Goal: Obtain resource: Download file/media

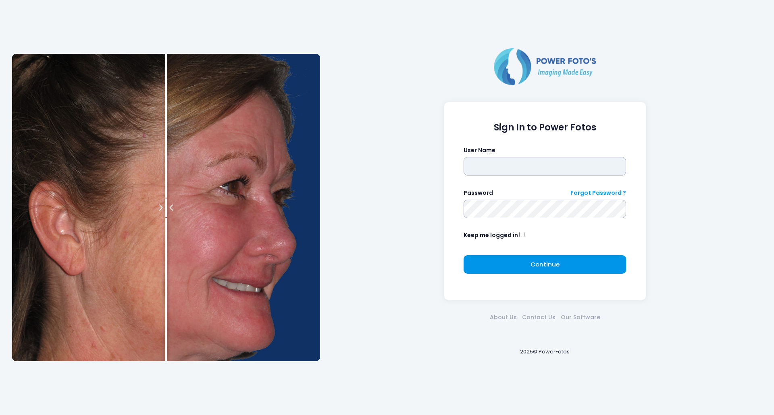
type input "*******"
click at [484, 264] on button "Continue Please wait..." at bounding box center [544, 264] width 162 height 19
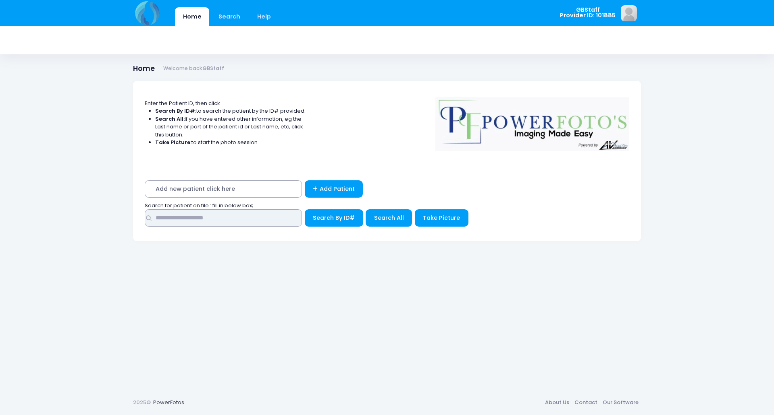
click at [181, 224] on input "text" at bounding box center [223, 218] width 157 height 17
type input "*****"
click at [305, 210] on button "Search By ID#" at bounding box center [334, 218] width 58 height 17
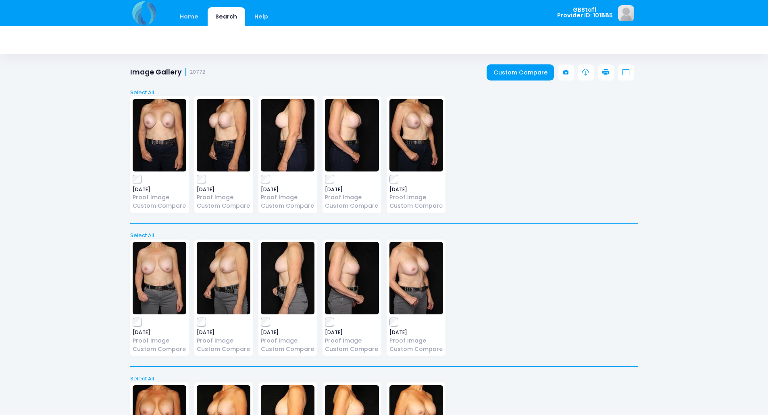
click at [603, 73] on icon at bounding box center [605, 72] width 7 height 7
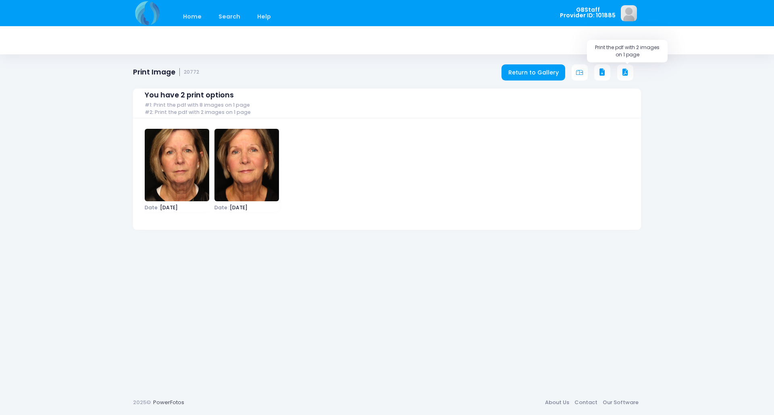
click at [627, 69] on icon at bounding box center [624, 72] width 7 height 7
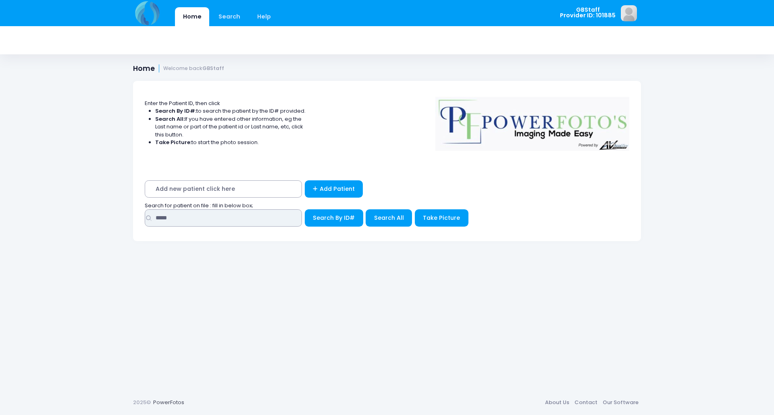
drag, startPoint x: 192, startPoint y: 217, endPoint x: 103, endPoint y: 200, distance: 90.7
click at [104, 201] on div "Home Search Help GBStaff Logout" at bounding box center [387, 207] width 774 height 415
type input "*****"
click at [305, 210] on button "Search By ID#" at bounding box center [334, 218] width 58 height 17
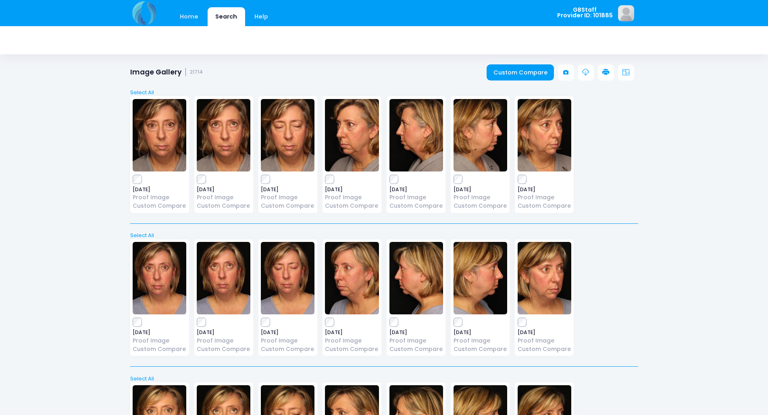
click at [602, 72] on icon at bounding box center [605, 72] width 7 height 7
click at [607, 73] on icon at bounding box center [605, 72] width 7 height 7
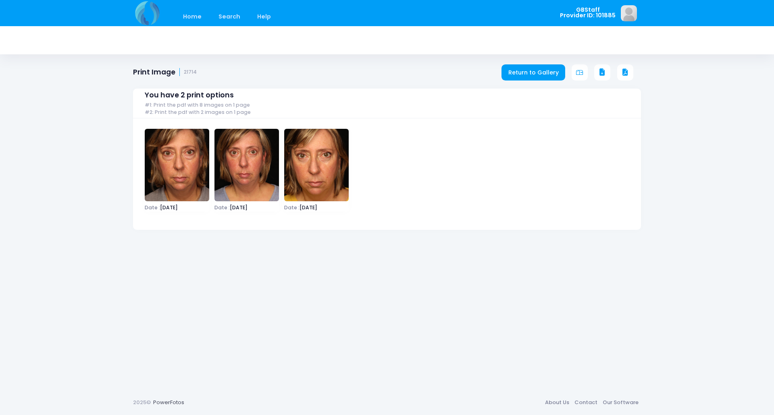
click at [601, 73] on icon at bounding box center [601, 72] width 7 height 7
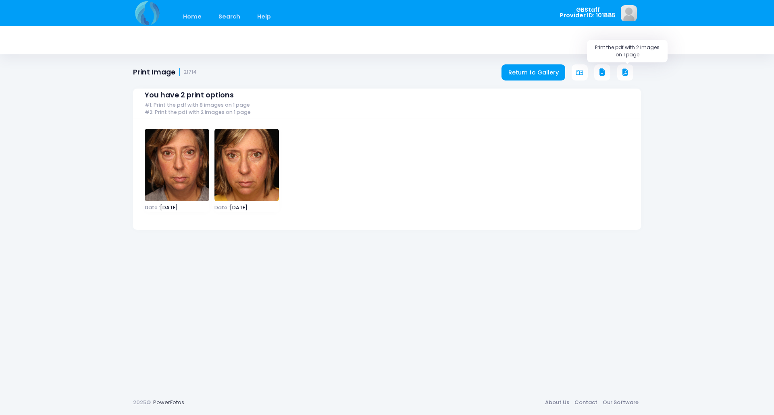
click at [622, 71] on icon at bounding box center [624, 72] width 7 height 7
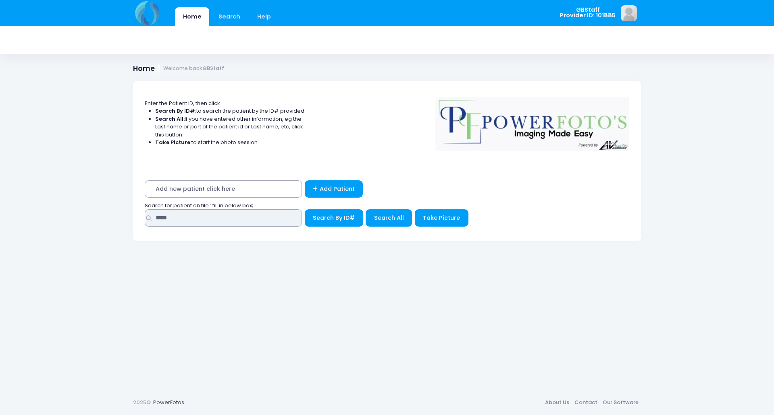
drag, startPoint x: 189, startPoint y: 222, endPoint x: 74, endPoint y: 184, distance: 121.4
click at [75, 197] on div "Home Search Help GBStaff Logout" at bounding box center [387, 207] width 774 height 415
type input "*****"
click at [305, 210] on button "Search By ID#" at bounding box center [334, 218] width 58 height 17
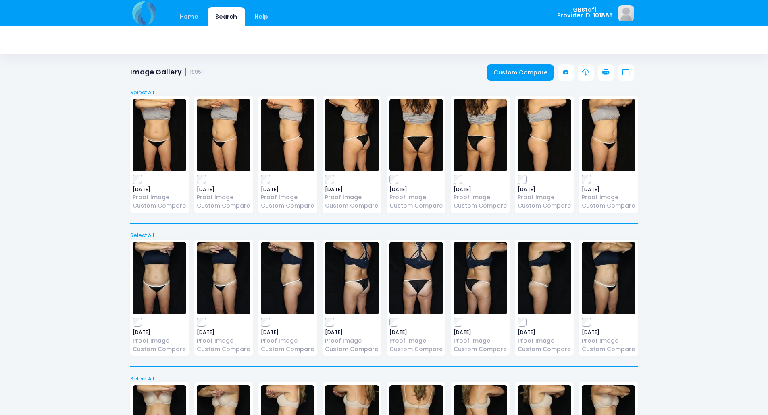
click at [606, 67] on link at bounding box center [606, 72] width 16 height 16
click at [601, 69] on link at bounding box center [606, 72] width 16 height 16
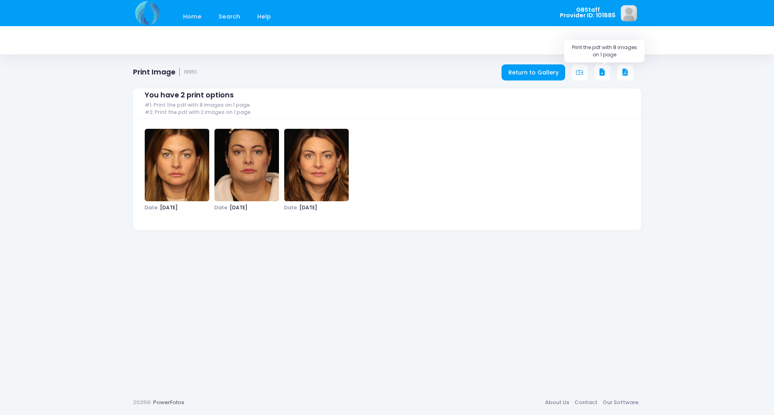
click at [602, 70] on icon at bounding box center [601, 72] width 7 height 7
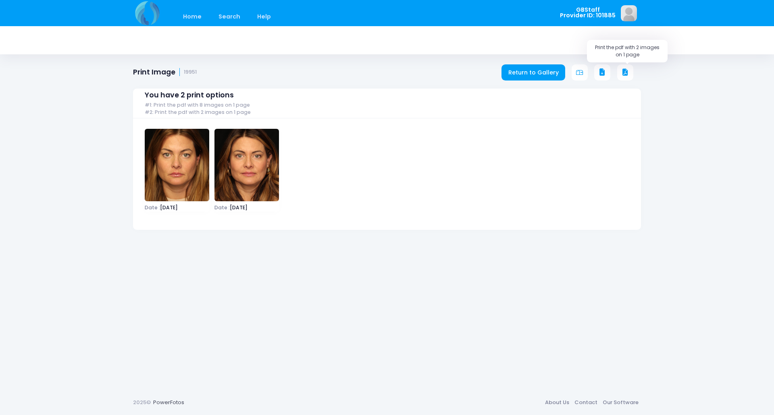
click at [624, 70] on icon at bounding box center [624, 72] width 7 height 7
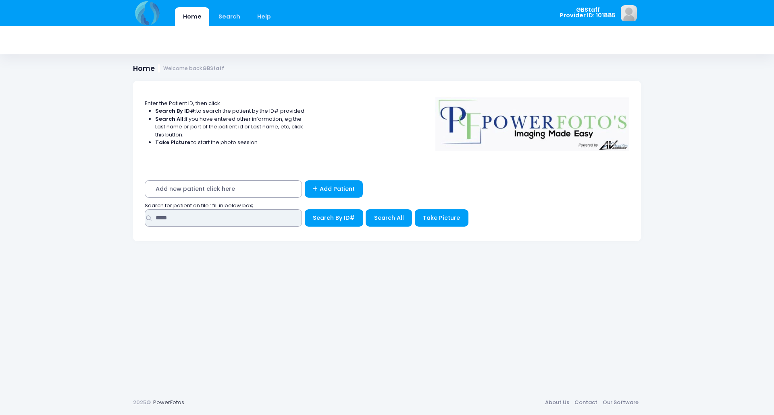
drag, startPoint x: 181, startPoint y: 216, endPoint x: 55, endPoint y: 206, distance: 126.2
click at [47, 212] on div "Home Search Help GBStaff Logout" at bounding box center [387, 207] width 774 height 415
type input "*****"
click at [305, 210] on button "Search By ID#" at bounding box center [334, 218] width 58 height 17
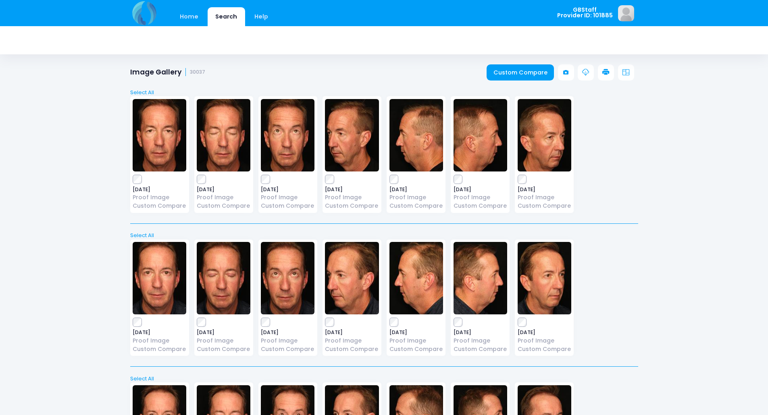
click at [603, 73] on icon at bounding box center [605, 72] width 7 height 7
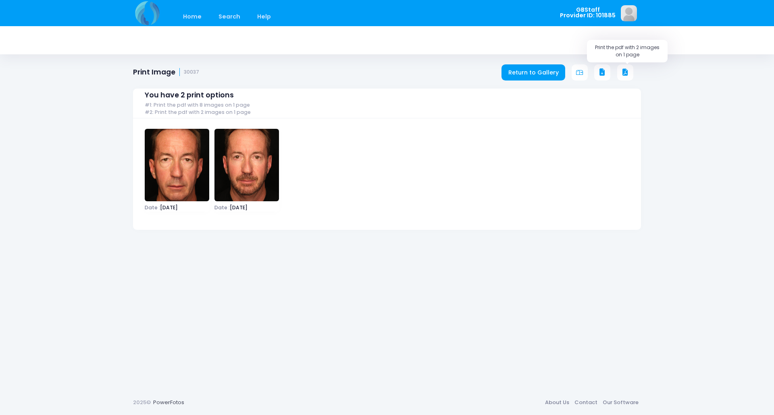
click at [627, 71] on icon at bounding box center [624, 72] width 7 height 7
click at [624, 75] on icon at bounding box center [624, 72] width 7 height 7
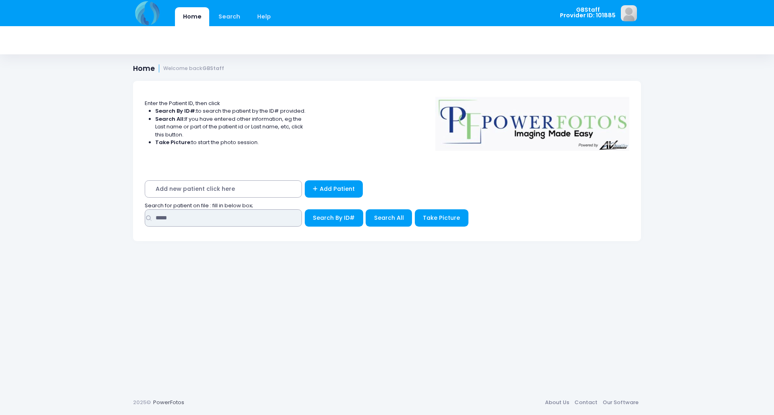
drag, startPoint x: 183, startPoint y: 219, endPoint x: 80, endPoint y: 196, distance: 105.8
click at [73, 203] on div "Home Search Help GBStaff Logout" at bounding box center [387, 207] width 774 height 415
type input "*****"
click at [305, 210] on button "Search By ID#" at bounding box center [334, 218] width 58 height 17
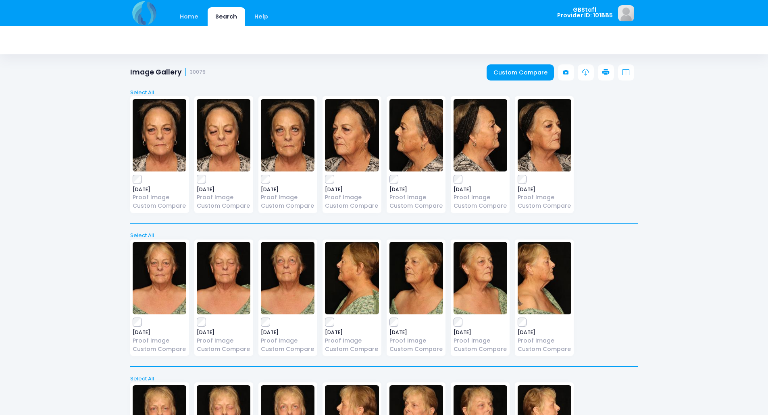
click at [602, 70] on link at bounding box center [606, 72] width 16 height 16
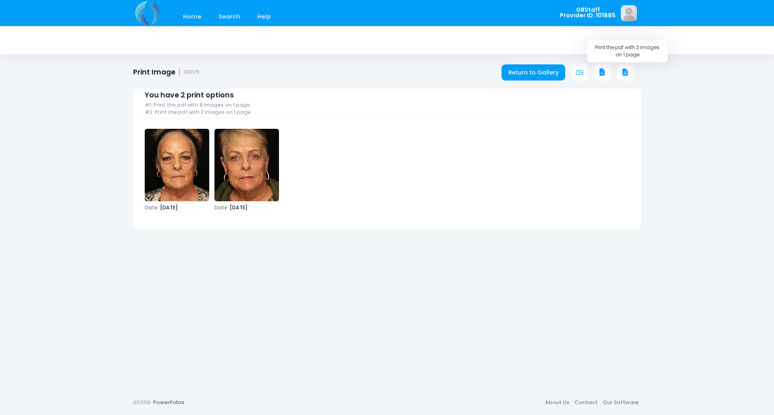
click at [624, 70] on icon at bounding box center [624, 72] width 7 height 7
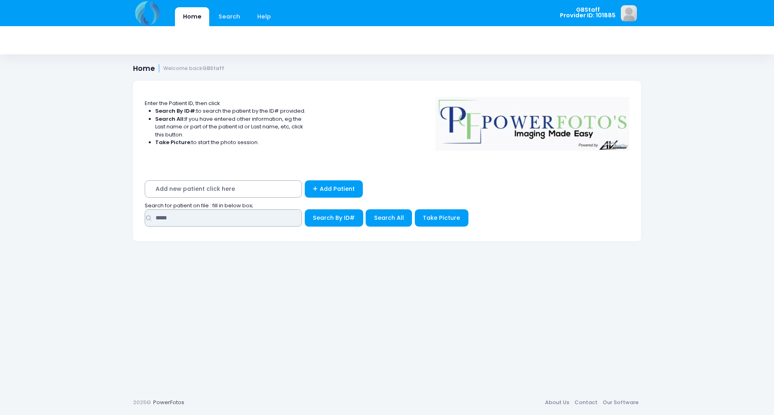
drag, startPoint x: 196, startPoint y: 223, endPoint x: 74, endPoint y: 206, distance: 122.9
click at [74, 206] on div "Home Search Help GBStaff Logout" at bounding box center [387, 207] width 774 height 415
type input "*****"
click at [305, 210] on button "Search By ID#" at bounding box center [334, 218] width 58 height 17
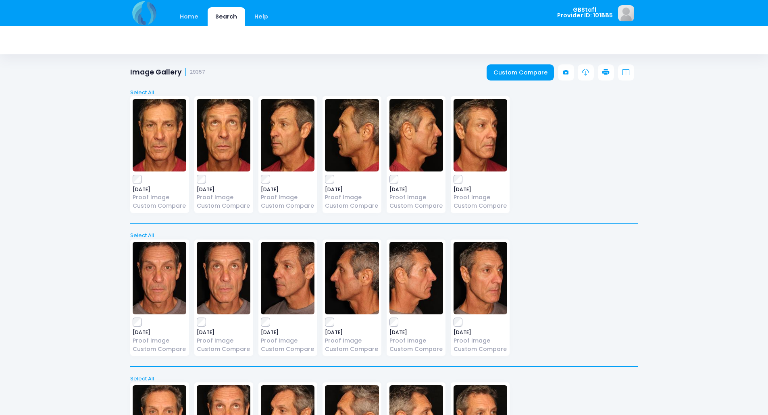
click at [611, 72] on link at bounding box center [606, 72] width 16 height 16
click at [604, 73] on icon at bounding box center [605, 72] width 7 height 7
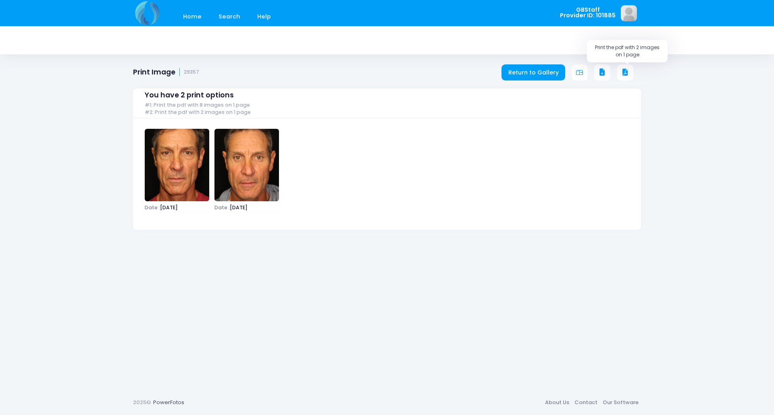
click at [625, 73] on icon at bounding box center [624, 72] width 7 height 7
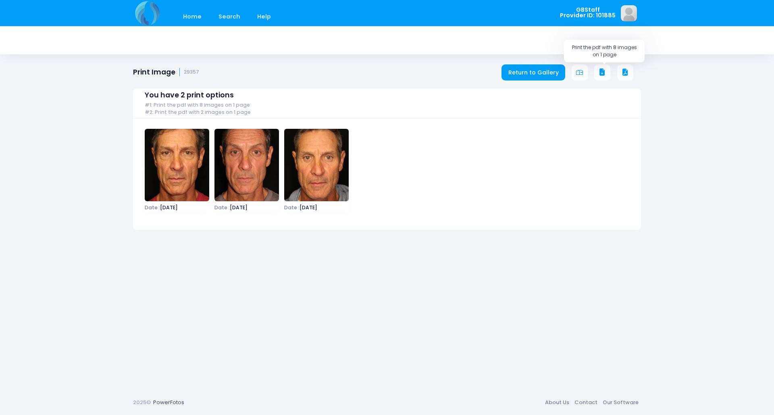
click at [603, 69] on icon at bounding box center [601, 72] width 7 height 7
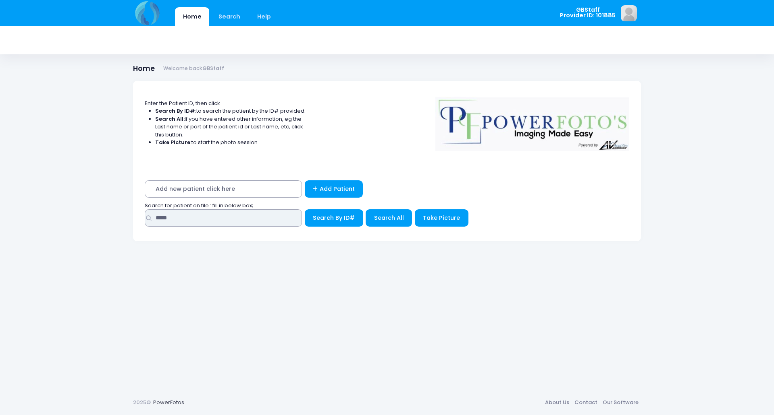
drag, startPoint x: 206, startPoint y: 223, endPoint x: 31, endPoint y: 167, distance: 184.0
click at [45, 185] on div "Home Search Help GBStaff Logout" at bounding box center [387, 207] width 774 height 415
type input "*****"
click at [305, 210] on button "Search By ID#" at bounding box center [334, 218] width 58 height 17
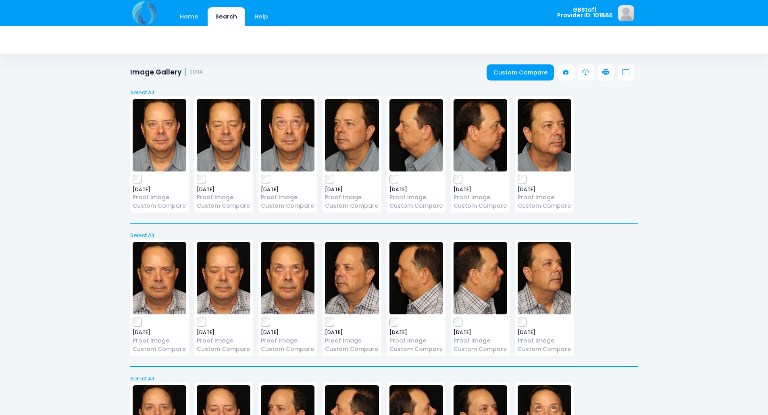
click at [609, 72] on icon at bounding box center [605, 72] width 7 height 7
click at [606, 68] on link at bounding box center [606, 72] width 16 height 16
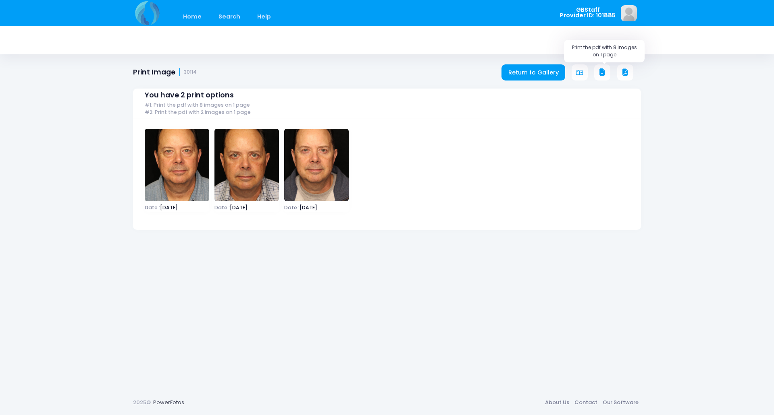
click at [601, 75] on icon at bounding box center [601, 72] width 7 height 7
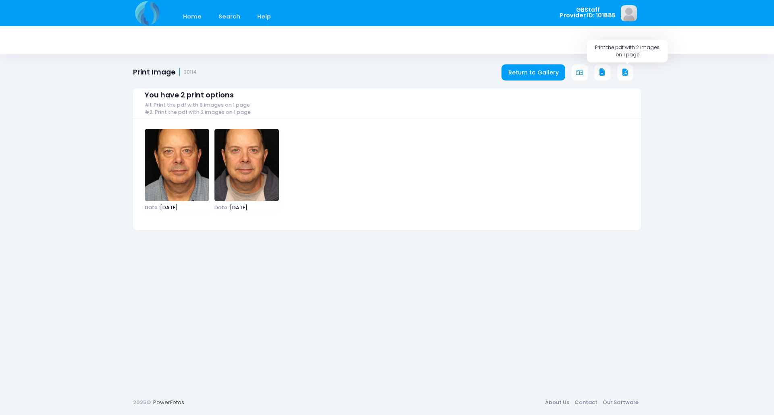
click at [624, 70] on icon at bounding box center [624, 72] width 7 height 7
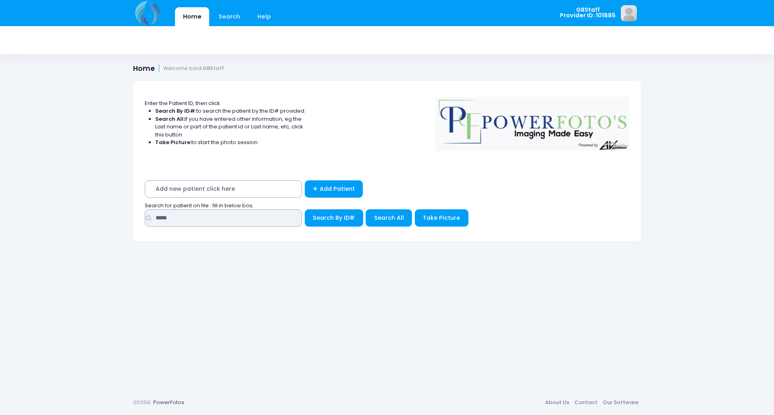
drag, startPoint x: 206, startPoint y: 220, endPoint x: 27, endPoint y: 197, distance: 181.2
click at [27, 197] on div "Home Search Help GBStaff Logout" at bounding box center [387, 207] width 774 height 415
type input "*****"
click at [305, 210] on button "Search By ID#" at bounding box center [334, 218] width 58 height 17
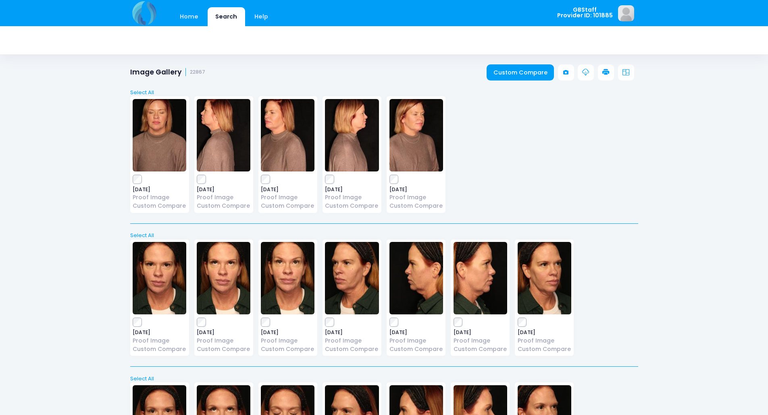
click at [608, 71] on icon at bounding box center [605, 72] width 7 height 7
click at [604, 70] on icon at bounding box center [605, 72] width 7 height 7
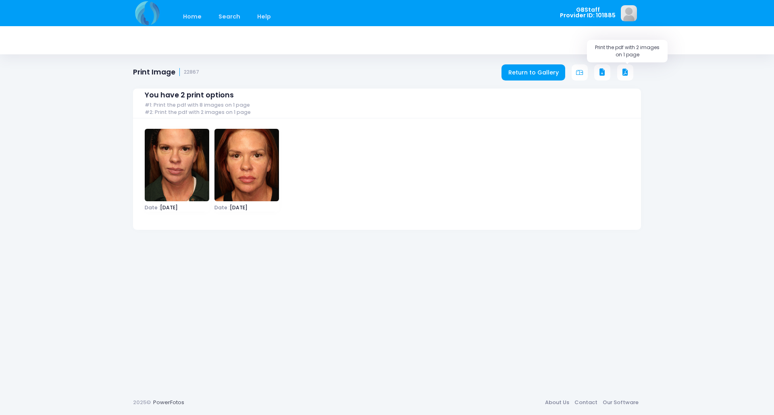
click at [633, 71] on span at bounding box center [627, 72] width 20 height 16
click at [628, 73] on icon at bounding box center [624, 72] width 7 height 7
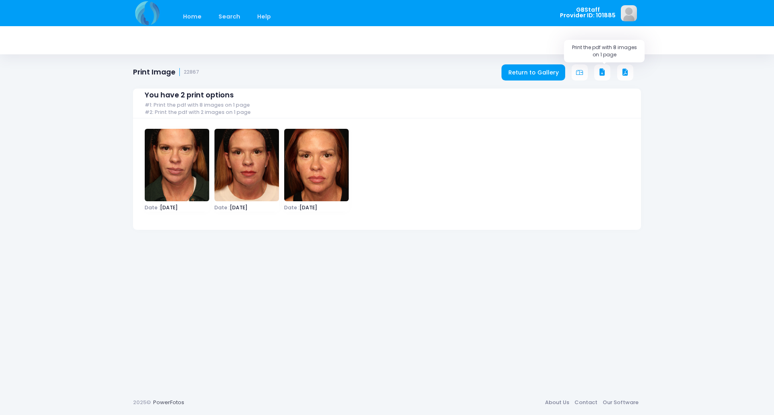
click at [601, 69] on icon at bounding box center [601, 72] width 7 height 7
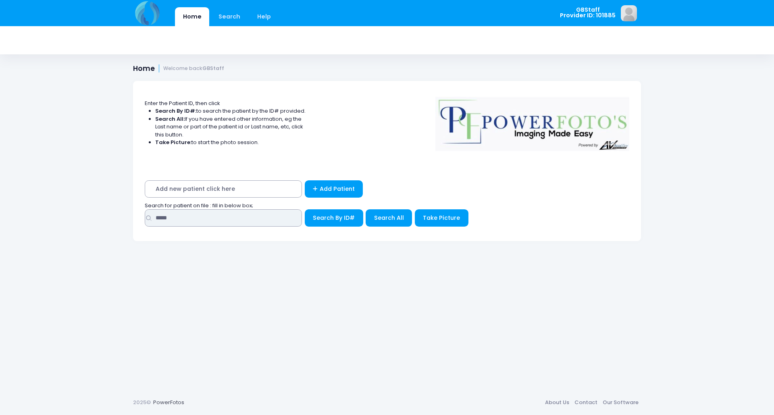
drag, startPoint x: 185, startPoint y: 221, endPoint x: 39, endPoint y: 196, distance: 147.7
click at [39, 197] on div "Home Search Help GBStaff Logout" at bounding box center [387, 207] width 774 height 415
type input "*****"
click at [305, 210] on button "Search By ID#" at bounding box center [334, 218] width 58 height 17
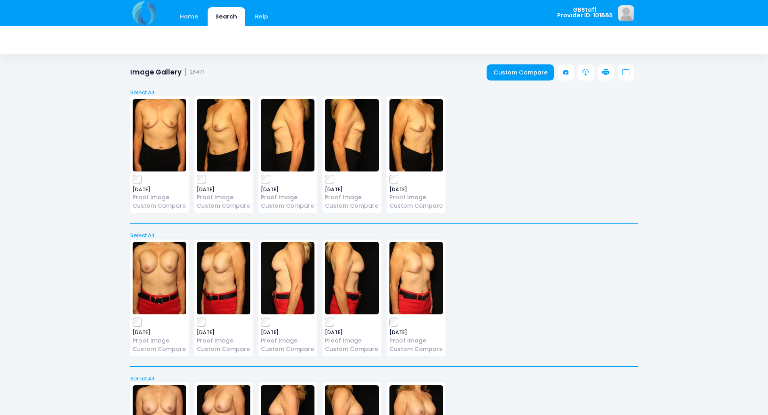
click at [609, 72] on link at bounding box center [606, 72] width 16 height 16
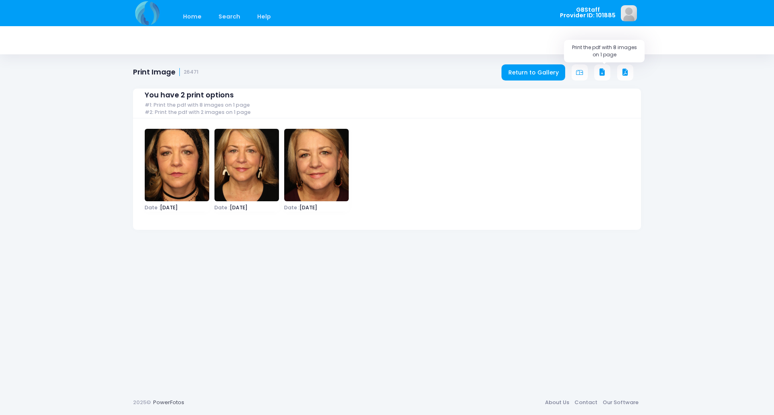
click at [604, 70] on icon at bounding box center [601, 72] width 7 height 7
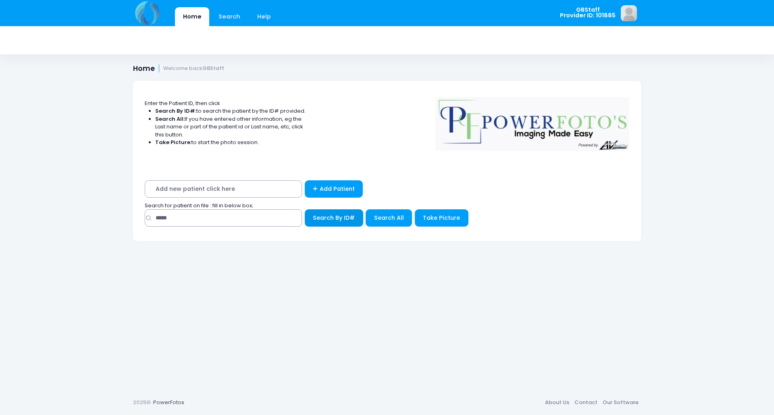
click at [328, 216] on span "Search By ID#" at bounding box center [334, 218] width 42 height 8
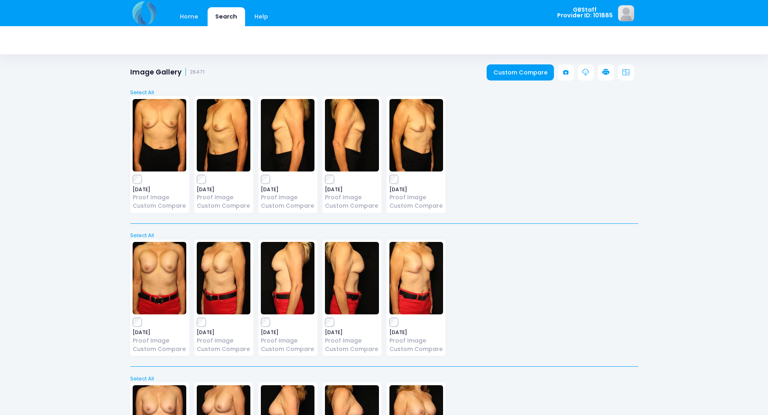
click at [612, 69] on link at bounding box center [606, 72] width 16 height 16
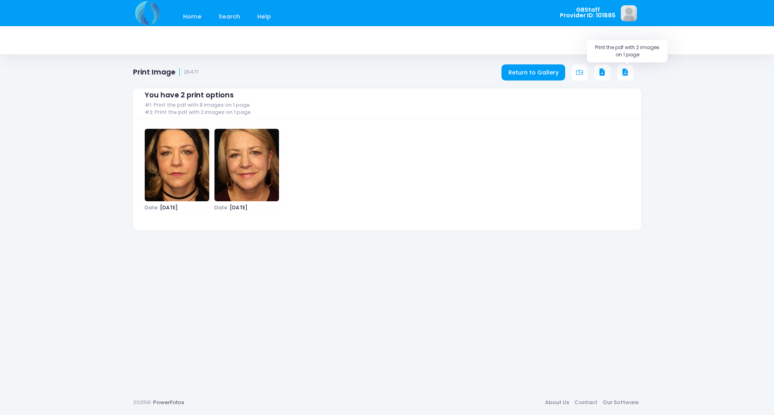
click at [626, 70] on icon at bounding box center [624, 72] width 7 height 7
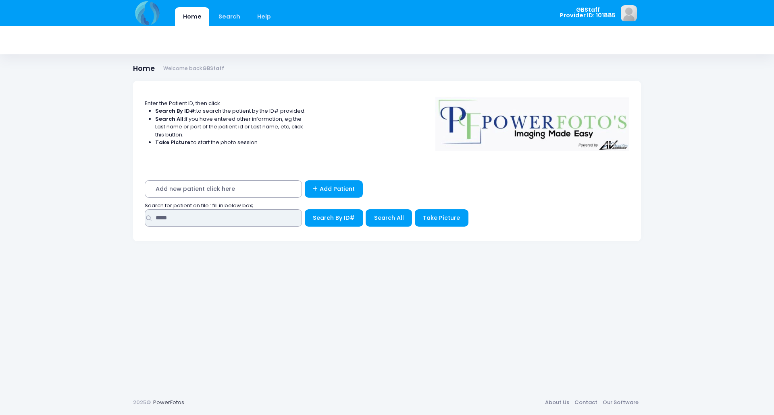
drag, startPoint x: 182, startPoint y: 216, endPoint x: 52, endPoint y: 216, distance: 129.8
click at [52, 216] on div "Home Search Help GBStaff Logout" at bounding box center [387, 207] width 774 height 415
type input "*****"
click at [305, 210] on button "Search By ID#" at bounding box center [334, 218] width 58 height 17
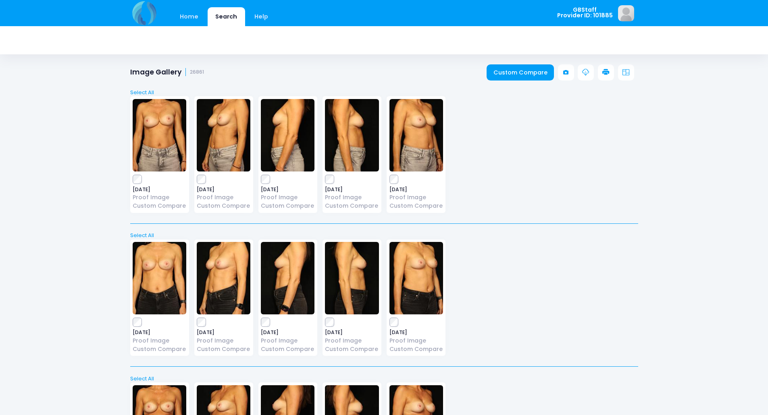
click at [604, 73] on icon at bounding box center [605, 72] width 7 height 7
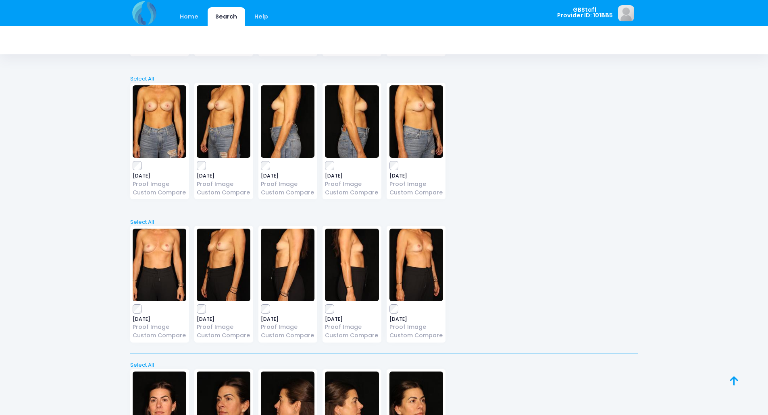
scroll to position [685, 0]
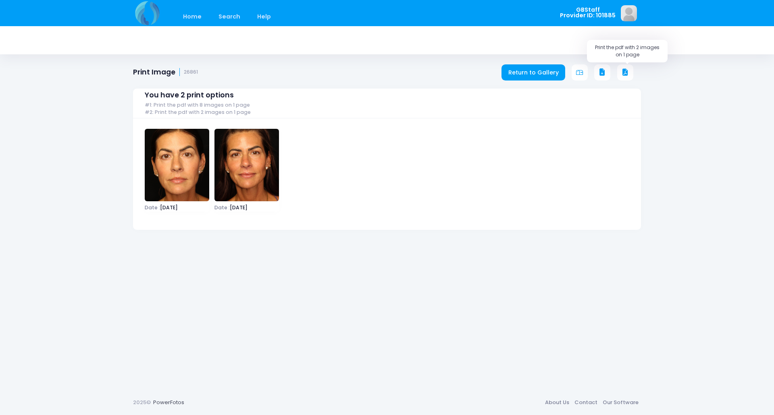
click at [621, 69] on icon at bounding box center [624, 72] width 7 height 7
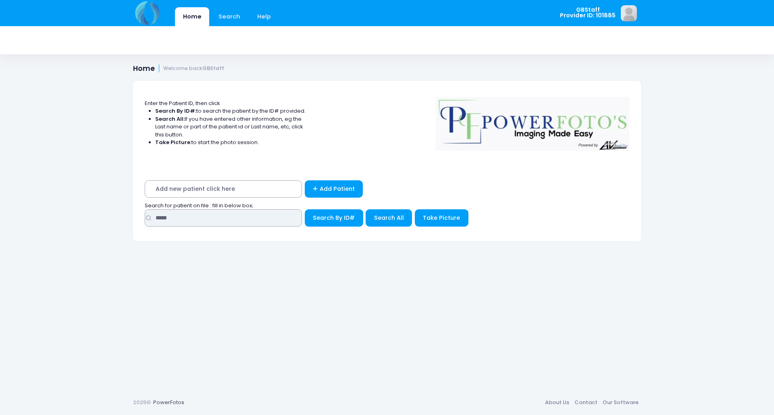
drag, startPoint x: 187, startPoint y: 218, endPoint x: 67, endPoint y: 218, distance: 120.5
click at [67, 219] on div "Home Search Help GBStaff Logout" at bounding box center [387, 207] width 774 height 415
type input "*****"
click at [305, 210] on button "Search By ID#" at bounding box center [334, 218] width 58 height 17
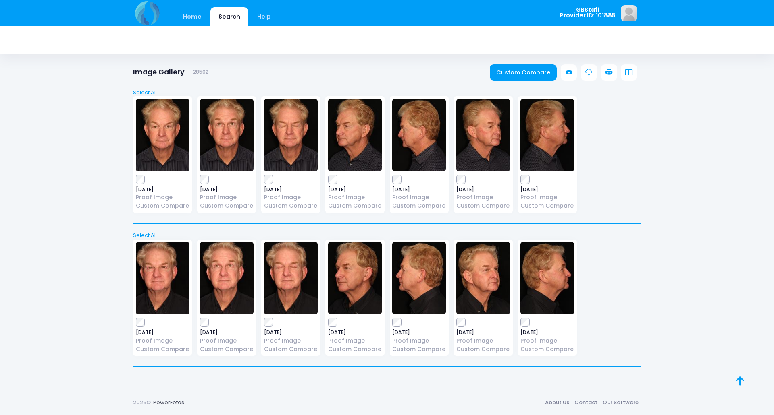
click at [614, 71] on link at bounding box center [609, 72] width 16 height 16
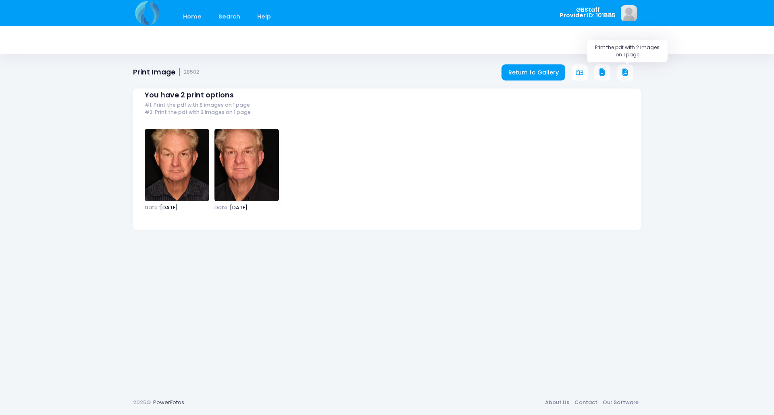
click at [623, 73] on icon at bounding box center [624, 72] width 7 height 7
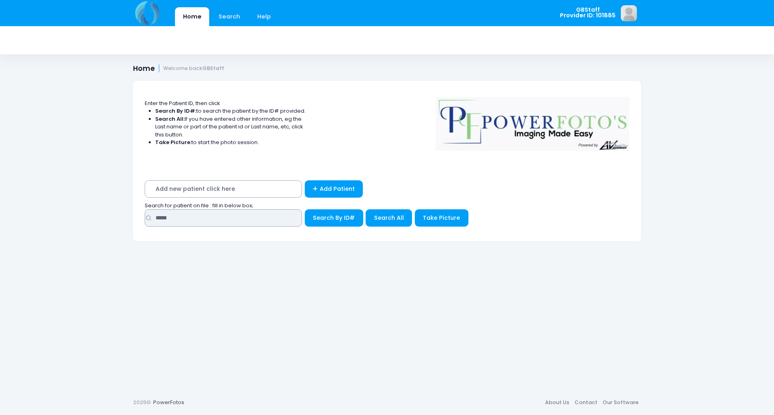
drag, startPoint x: 188, startPoint y: 225, endPoint x: 30, endPoint y: 193, distance: 161.6
click at [30, 193] on div "Home Search Help GBStaff Logout" at bounding box center [387, 207] width 774 height 415
type input "****"
click at [305, 210] on button "Search By ID#" at bounding box center [334, 218] width 58 height 17
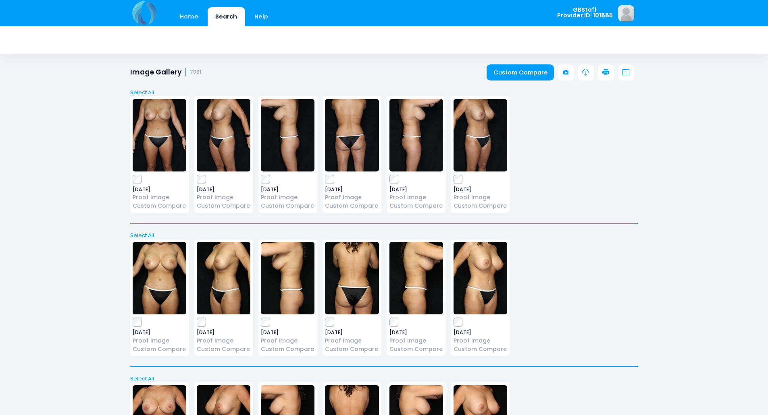
click at [608, 69] on icon at bounding box center [605, 72] width 7 height 7
click at [603, 73] on icon at bounding box center [605, 72] width 7 height 7
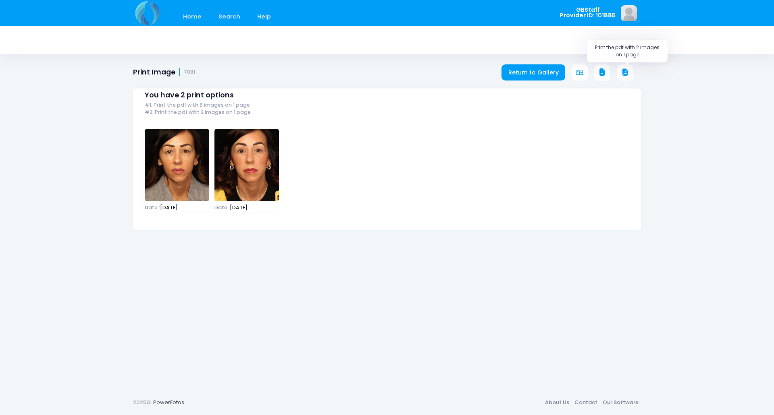
click at [626, 68] on button at bounding box center [625, 72] width 16 height 16
click at [627, 75] on icon at bounding box center [624, 72] width 7 height 7
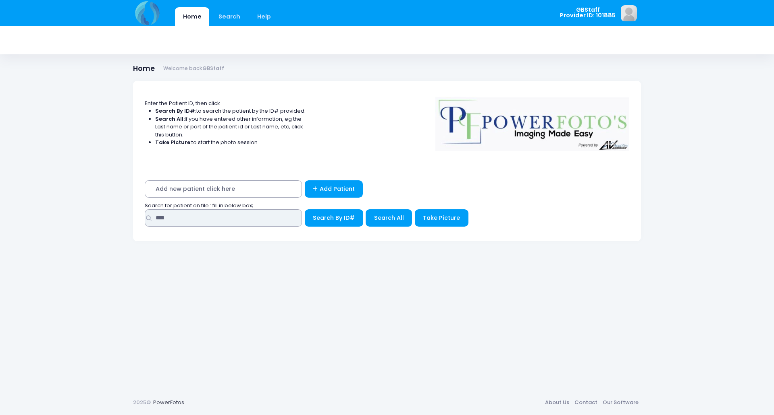
drag, startPoint x: 217, startPoint y: 223, endPoint x: 36, endPoint y: 208, distance: 182.0
click at [36, 208] on div "Home Search Help GBStaff Logout" at bounding box center [387, 207] width 774 height 415
type input "*****"
click at [305, 210] on button "Search By ID#" at bounding box center [334, 218] width 58 height 17
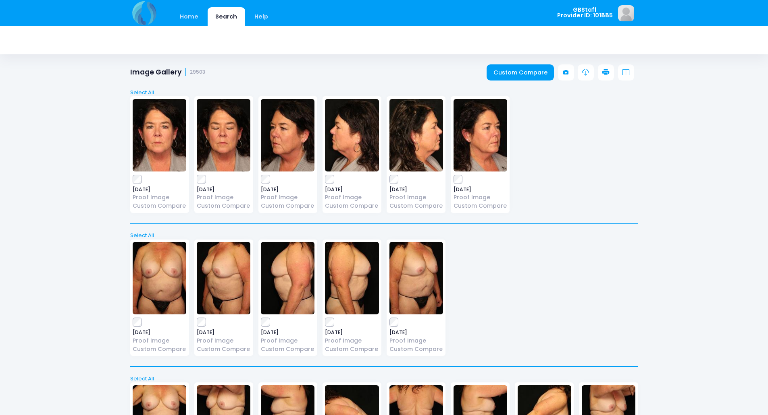
click at [606, 72] on icon at bounding box center [605, 72] width 7 height 7
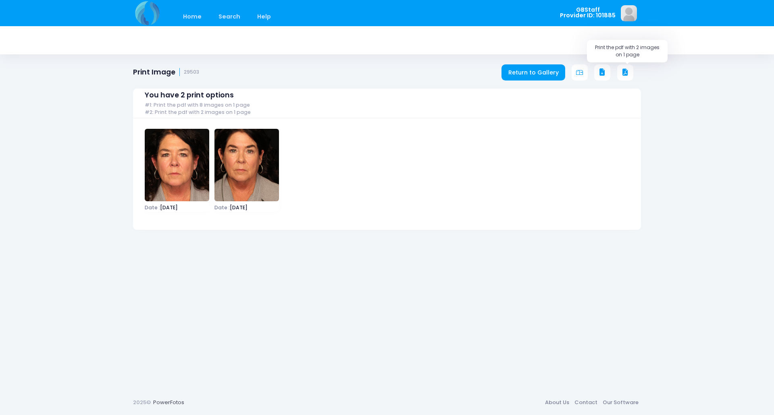
click at [624, 73] on icon at bounding box center [624, 72] width 7 height 7
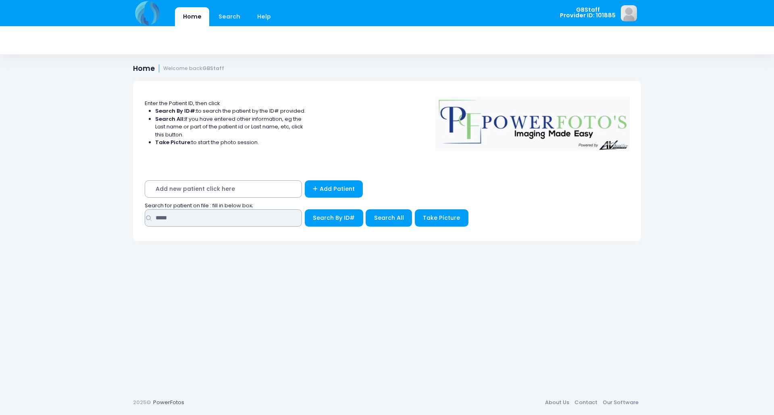
drag, startPoint x: 154, startPoint y: 220, endPoint x: 55, endPoint y: 216, distance: 99.6
click at [51, 218] on div "Home Search Help GBStaff Logout" at bounding box center [387, 207] width 774 height 415
type input "*****"
click at [305, 210] on button "Search By ID#" at bounding box center [334, 218] width 58 height 17
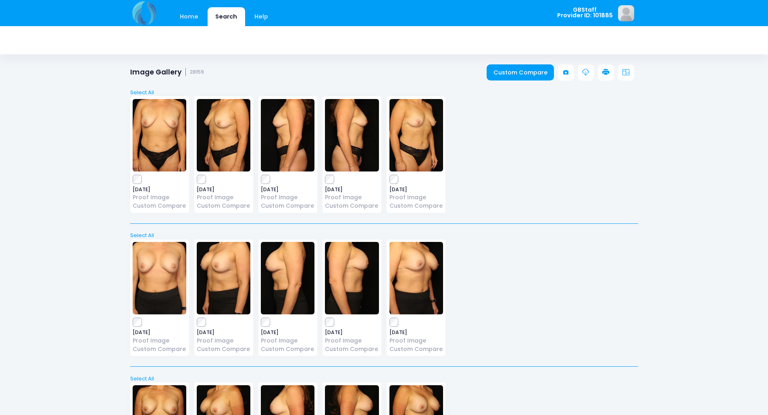
click at [609, 69] on link at bounding box center [606, 72] width 16 height 16
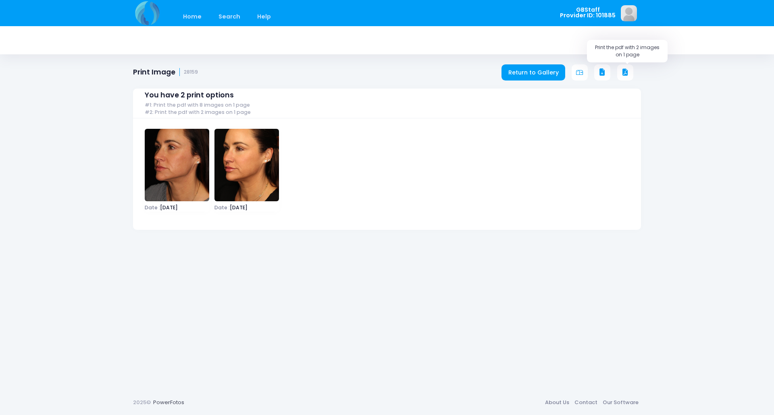
click at [625, 69] on icon at bounding box center [624, 72] width 7 height 7
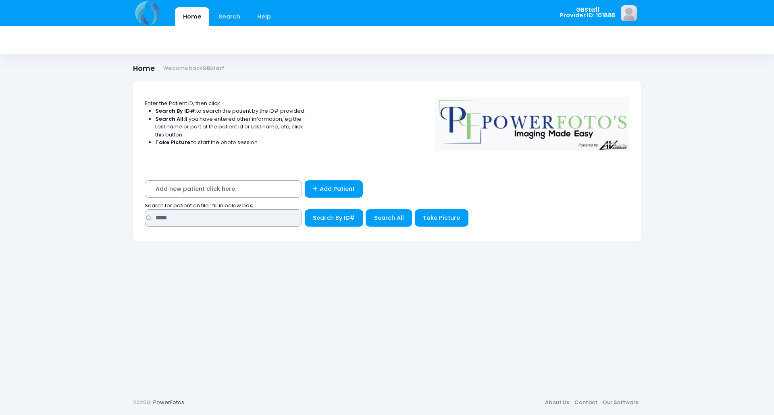
drag, startPoint x: 190, startPoint y: 220, endPoint x: 34, endPoint y: 201, distance: 157.1
click at [44, 205] on div "Home Search Help GBStaff Logout" at bounding box center [387, 207] width 774 height 415
type input "*****"
click at [305, 210] on button "Search By ID#" at bounding box center [334, 218] width 58 height 17
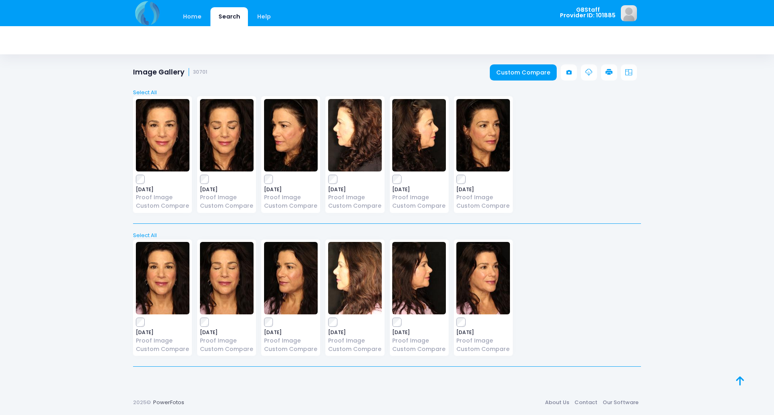
click at [611, 72] on icon at bounding box center [608, 72] width 7 height 7
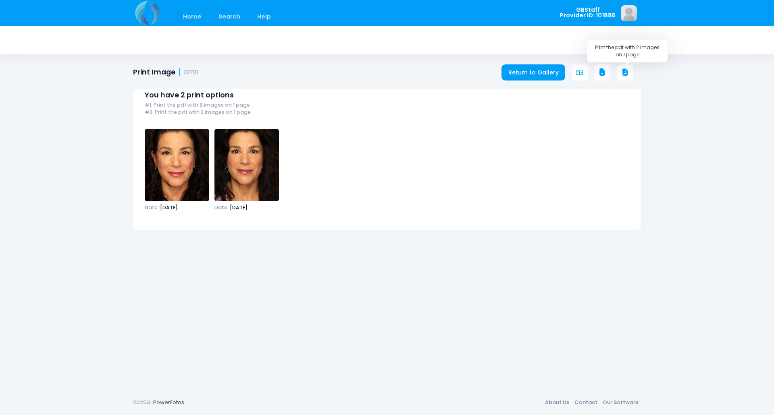
click at [626, 73] on icon at bounding box center [624, 72] width 7 height 7
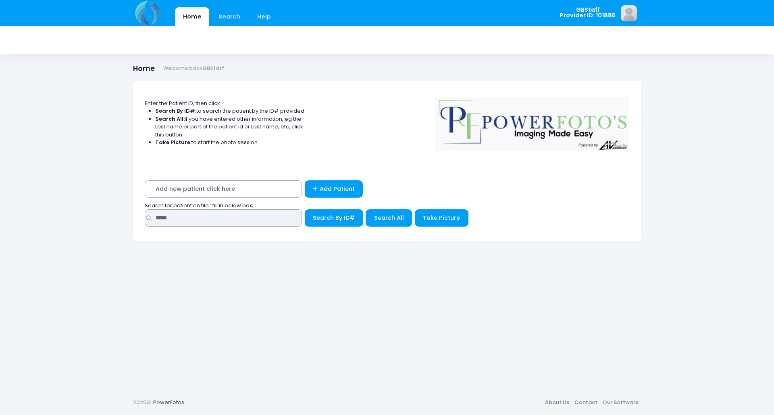
drag, startPoint x: 183, startPoint y: 213, endPoint x: 93, endPoint y: 201, distance: 91.1
click at [93, 202] on div "Home Search Help GBStaff Logout" at bounding box center [387, 207] width 774 height 415
type input "*****"
click at [305, 210] on button "Search By ID#" at bounding box center [334, 218] width 58 height 17
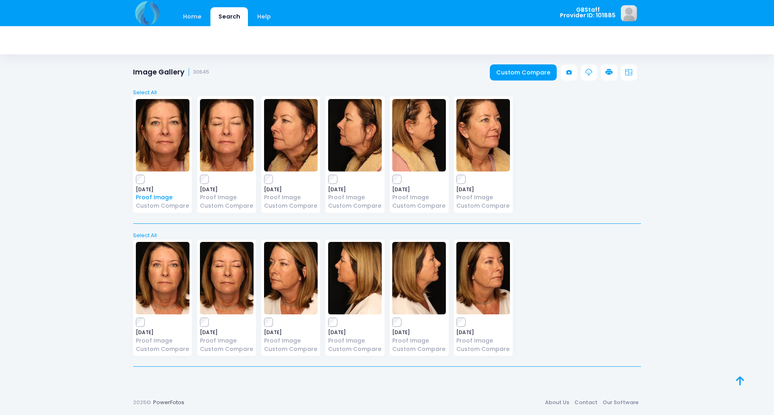
drag, startPoint x: 139, startPoint y: 174, endPoint x: 144, endPoint y: 194, distance: 20.8
click at [140, 174] on div "[DATE] Proof Image Custom Compare" at bounding box center [162, 154] width 59 height 117
click at [81, 307] on div "Home Search Help GBStaff Logout" at bounding box center [387, 207] width 774 height 415
click at [141, 185] on div "2025-02-11 Proof Image Custom Compare" at bounding box center [162, 154] width 59 height 117
drag, startPoint x: 611, startPoint y: 74, endPoint x: 620, endPoint y: 89, distance: 16.8
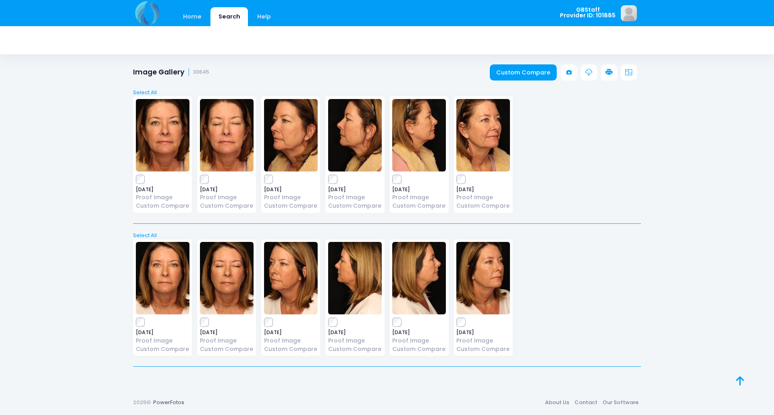
click at [611, 75] on icon at bounding box center [608, 72] width 7 height 7
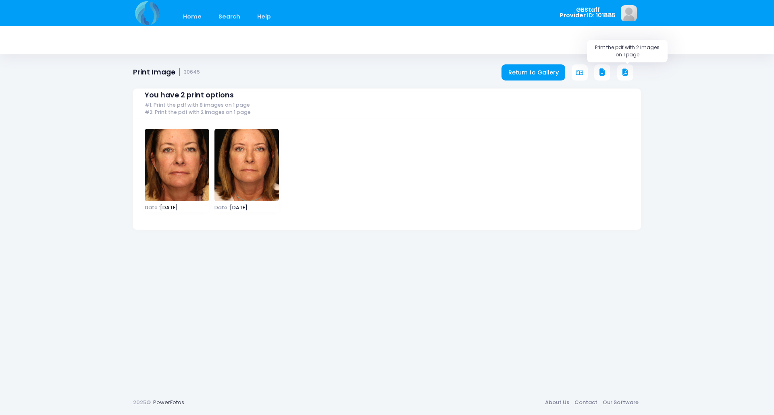
click at [625, 74] on icon at bounding box center [624, 72] width 7 height 7
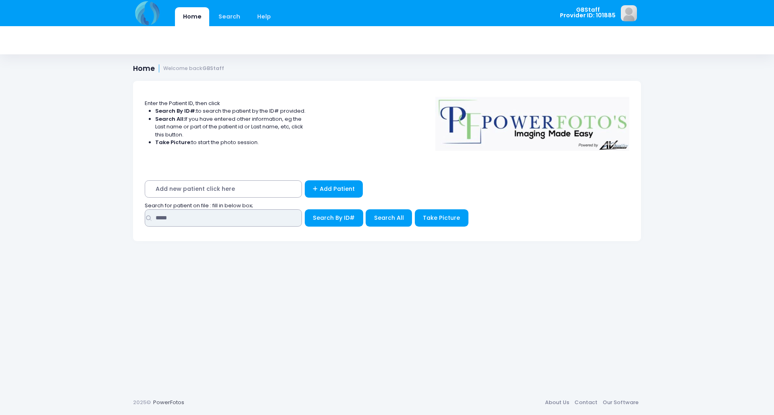
drag, startPoint x: 174, startPoint y: 218, endPoint x: 65, endPoint y: 209, distance: 109.6
click at [65, 209] on div "Home Search Help GBStaff Logout" at bounding box center [387, 207] width 774 height 415
type input "*****"
click at [305, 210] on button "Search By ID#" at bounding box center [334, 218] width 58 height 17
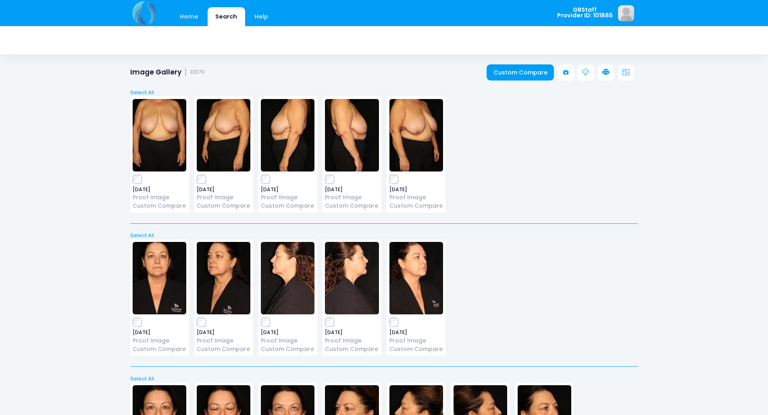
click at [598, 75] on link at bounding box center [606, 72] width 16 height 16
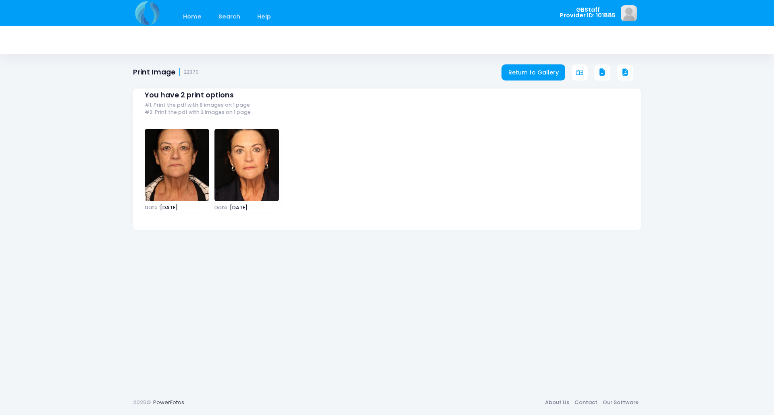
click at [629, 74] on button at bounding box center [625, 72] width 16 height 16
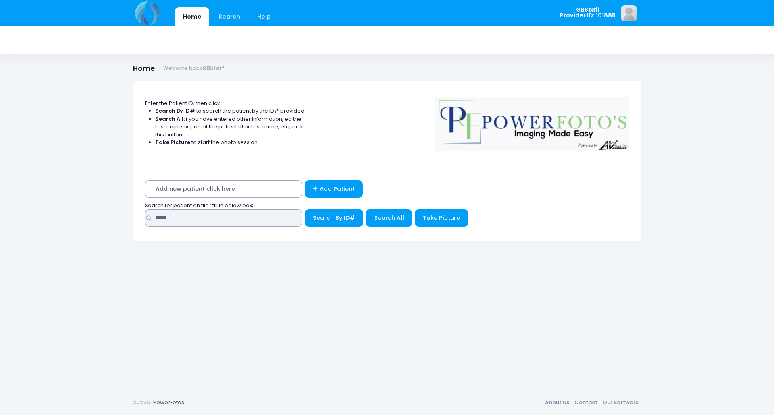
drag, startPoint x: 179, startPoint y: 220, endPoint x: 103, endPoint y: 202, distance: 78.3
click at [80, 207] on div "Home Search Help GBStaff Logout" at bounding box center [387, 207] width 774 height 415
type input "*****"
click at [305, 210] on button "Search By ID#" at bounding box center [334, 218] width 58 height 17
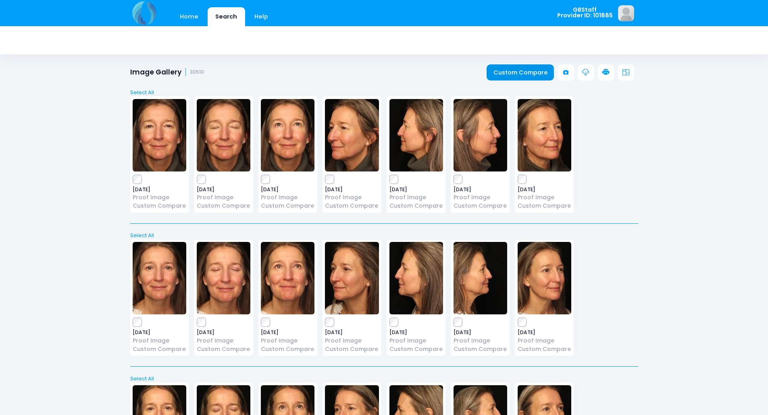
click at [509, 75] on link "Custom Compare" at bounding box center [519, 72] width 67 height 16
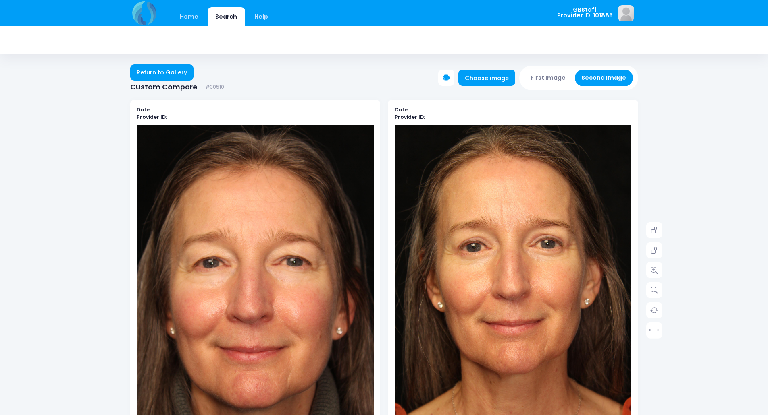
click at [496, 264] on img at bounding box center [513, 302] width 237 height 355
click at [261, 226] on img at bounding box center [255, 302] width 237 height 355
click at [486, 226] on img at bounding box center [513, 302] width 237 height 355
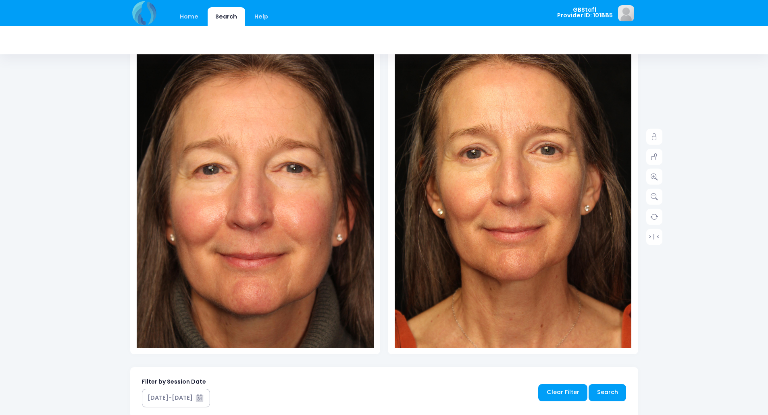
scroll to position [81, 0]
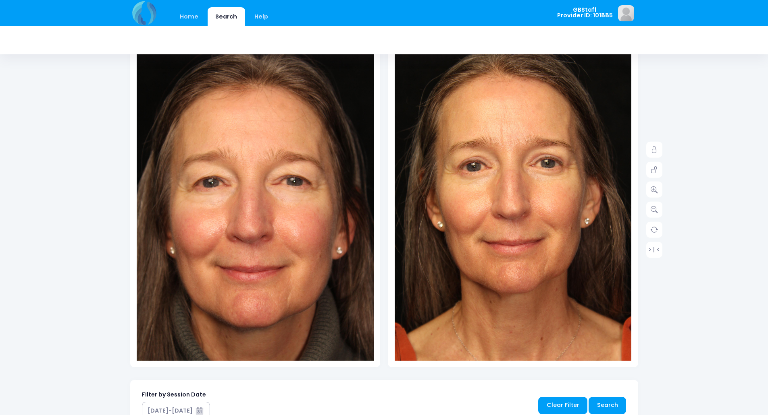
click at [270, 218] on img at bounding box center [255, 222] width 237 height 355
click at [651, 207] on icon at bounding box center [653, 209] width 7 height 7
click at [319, 188] on img at bounding box center [255, 222] width 237 height 355
click at [486, 166] on img at bounding box center [513, 222] width 237 height 355
click at [539, 180] on img at bounding box center [513, 222] width 237 height 355
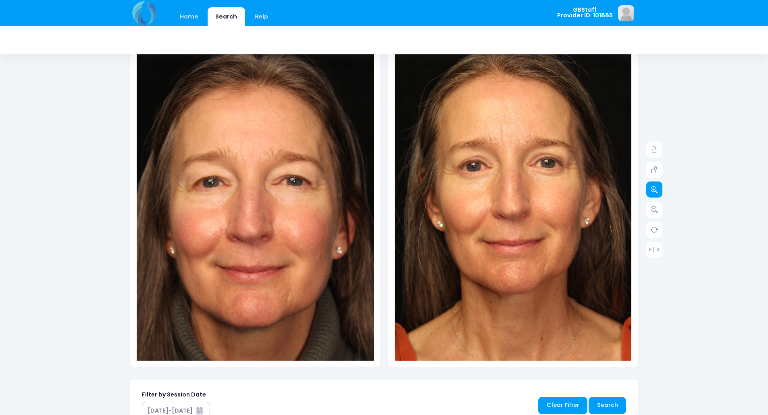
click at [651, 189] on icon at bounding box center [653, 189] width 7 height 7
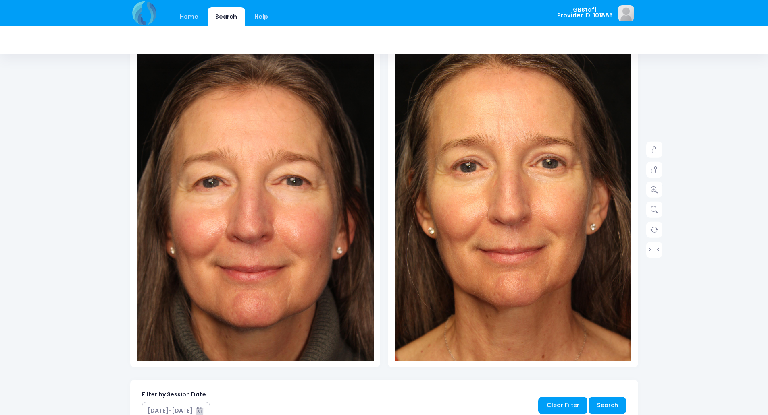
click at [530, 151] on img at bounding box center [511, 228] width 261 height 391
click at [654, 188] on icon at bounding box center [653, 189] width 7 height 7
click at [580, 186] on img at bounding box center [511, 228] width 261 height 391
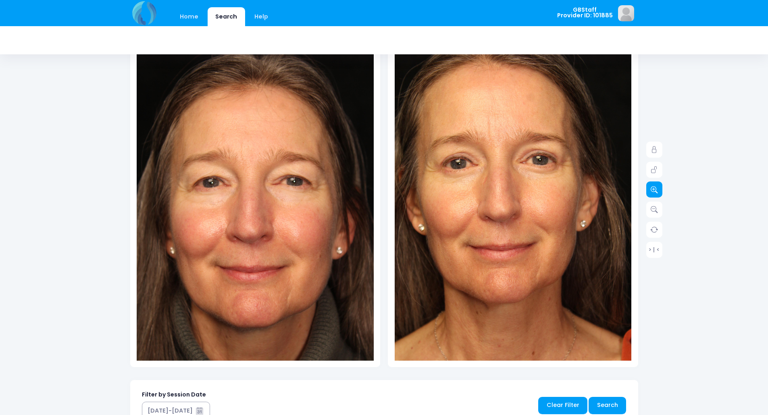
click at [652, 190] on icon at bounding box center [653, 189] width 7 height 7
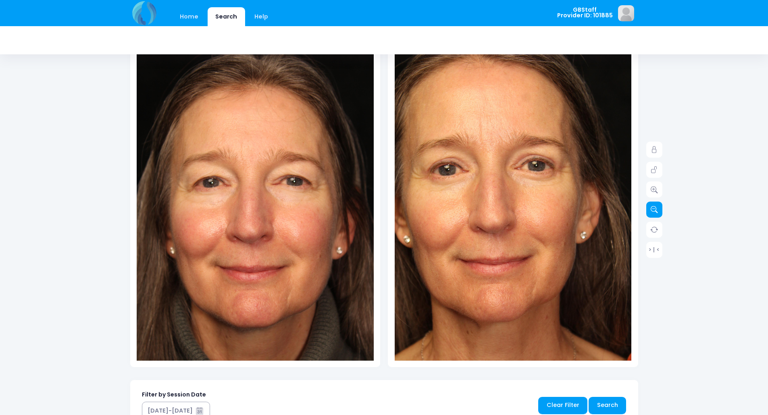
click at [650, 211] on icon at bounding box center [653, 209] width 7 height 7
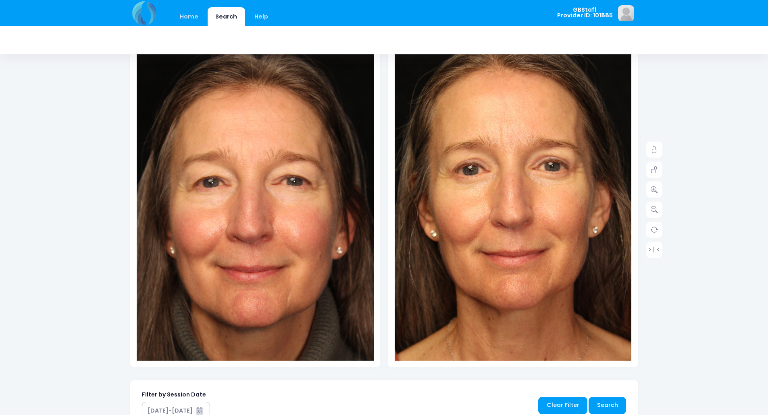
click at [507, 125] on img at bounding box center [513, 230] width 261 height 391
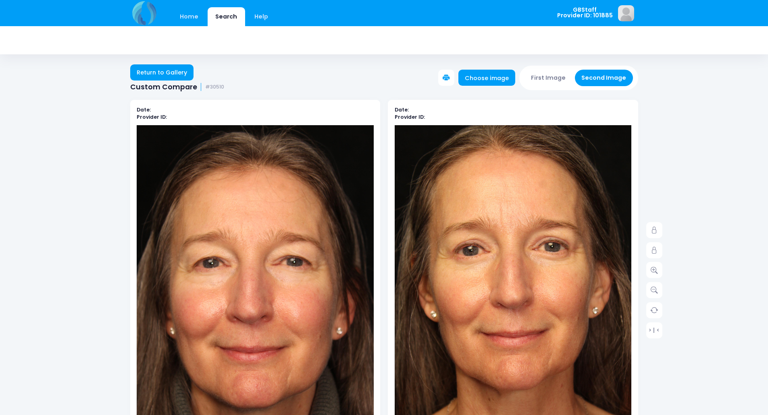
click at [450, 79] on icon at bounding box center [445, 78] width 7 height 7
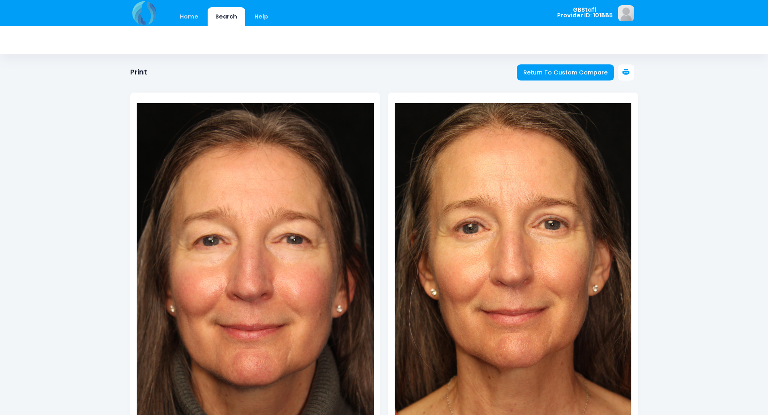
click at [623, 73] on icon at bounding box center [625, 72] width 7 height 7
click at [563, 73] on span "Return To Custom Compare" at bounding box center [565, 73] width 84 height 8
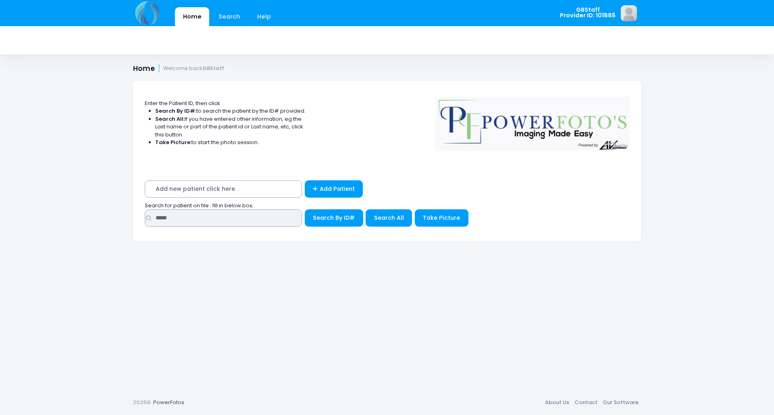
drag, startPoint x: 228, startPoint y: 222, endPoint x: 18, endPoint y: 197, distance: 211.0
click at [18, 197] on div "Home Search Help GBStaff Logout" at bounding box center [387, 207] width 774 height 415
type input "*****"
click at [305, 210] on button "Search By ID#" at bounding box center [334, 218] width 58 height 17
click at [335, 221] on span "Search By ID#" at bounding box center [334, 218] width 42 height 8
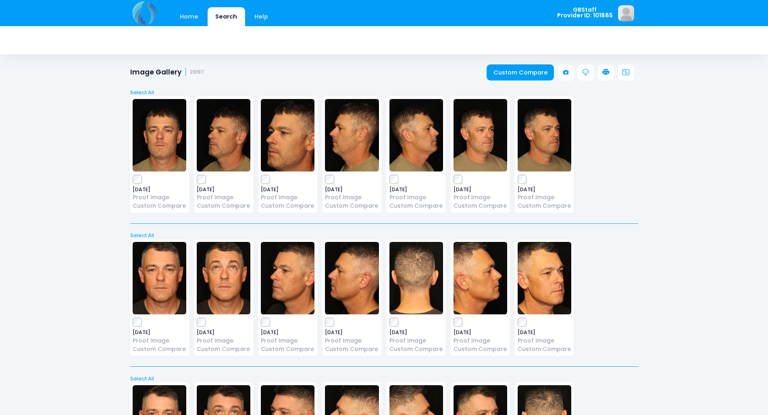
click at [609, 70] on icon at bounding box center [605, 72] width 7 height 7
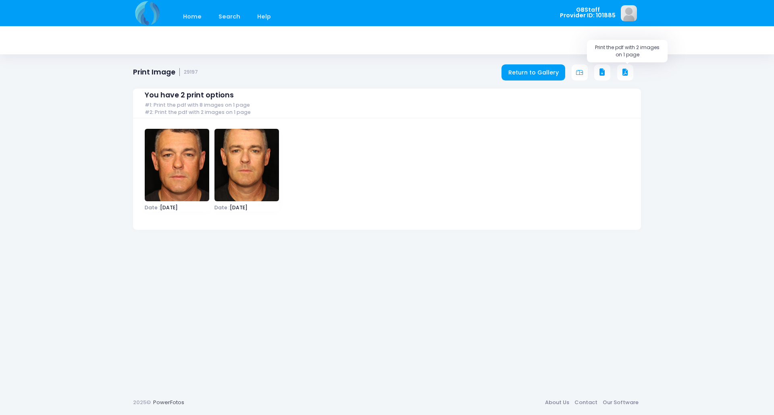
click at [628, 72] on icon at bounding box center [624, 72] width 7 height 7
